Goal: Information Seeking & Learning: Learn about a topic

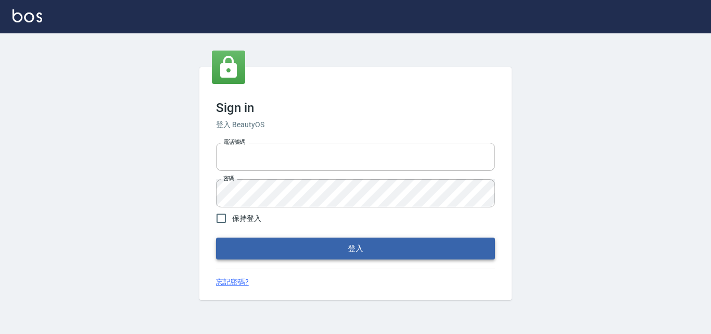
type input "0422211177"
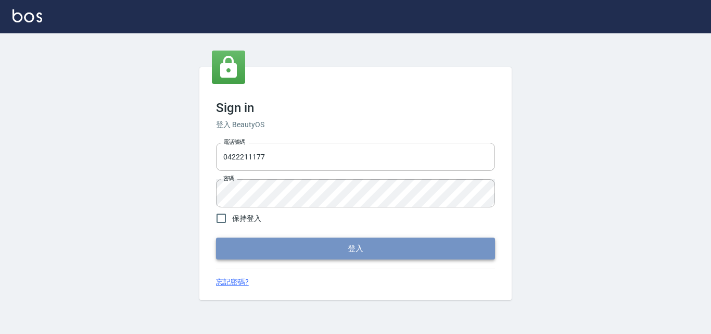
click at [335, 243] on button "登入" at bounding box center [355, 248] width 279 height 22
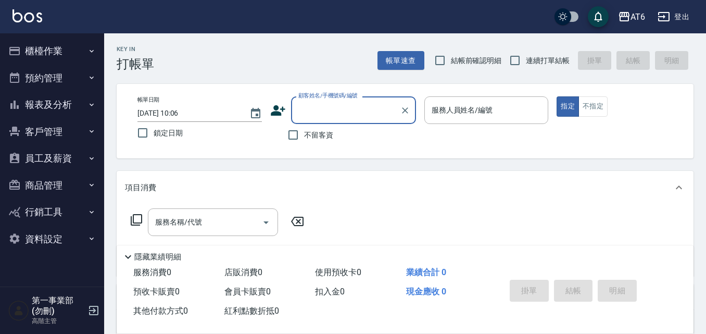
click at [59, 108] on button "報表及分析" at bounding box center [52, 104] width 96 height 27
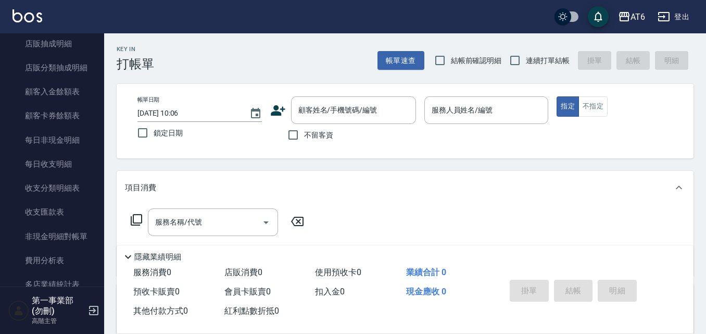
scroll to position [781, 0]
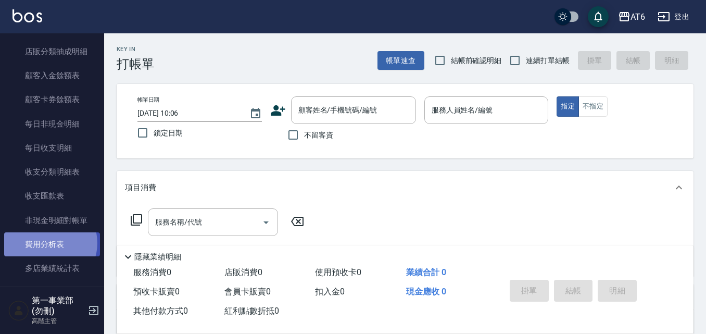
click at [48, 243] on link "費用分析表" at bounding box center [52, 244] width 96 height 24
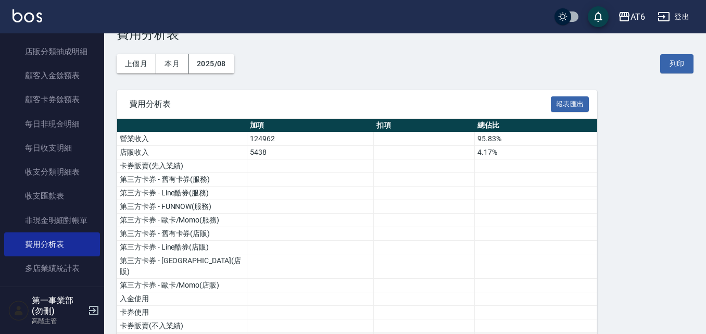
scroll to position [52, 0]
